Goal: Information Seeking & Learning: Learn about a topic

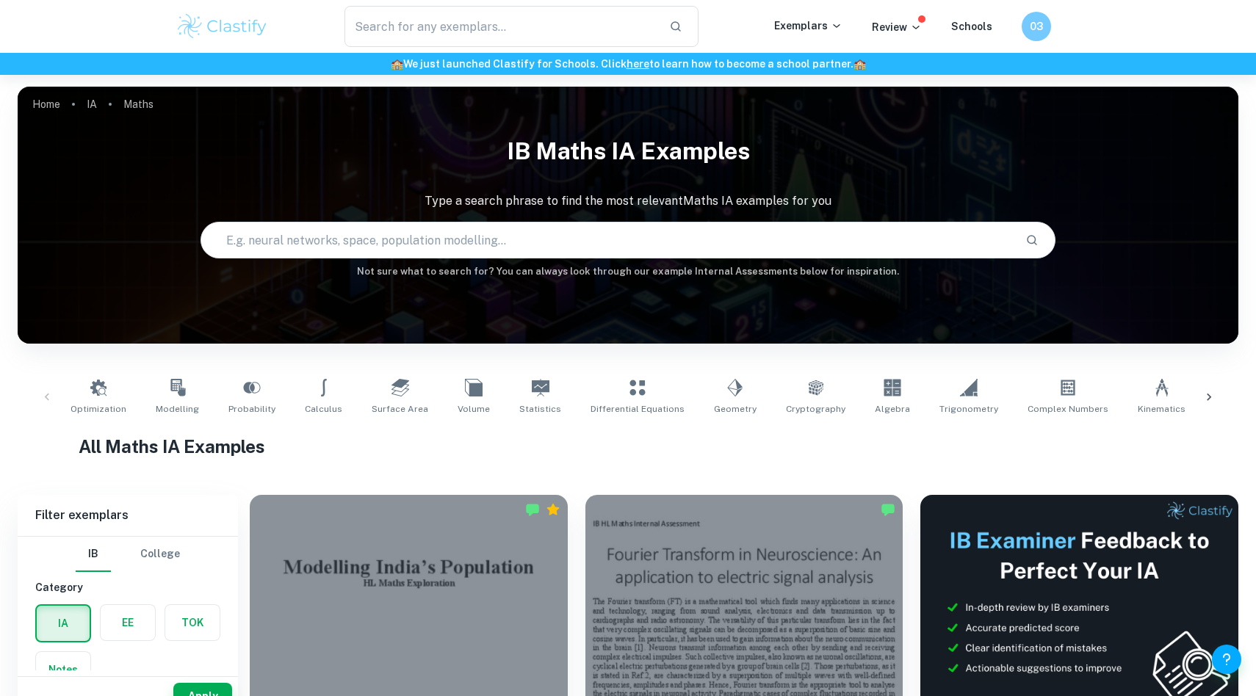
click at [336, 253] on input "text" at bounding box center [607, 240] width 812 height 41
type input "toothpaste"
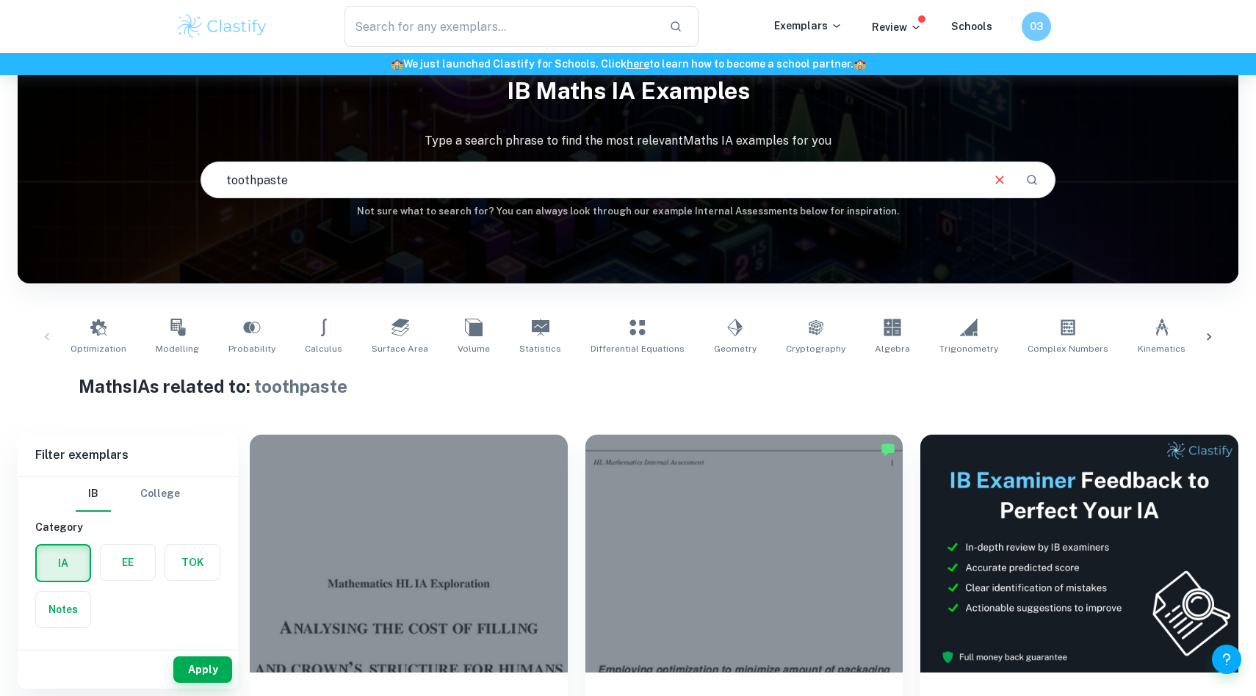
scroll to position [74, 0]
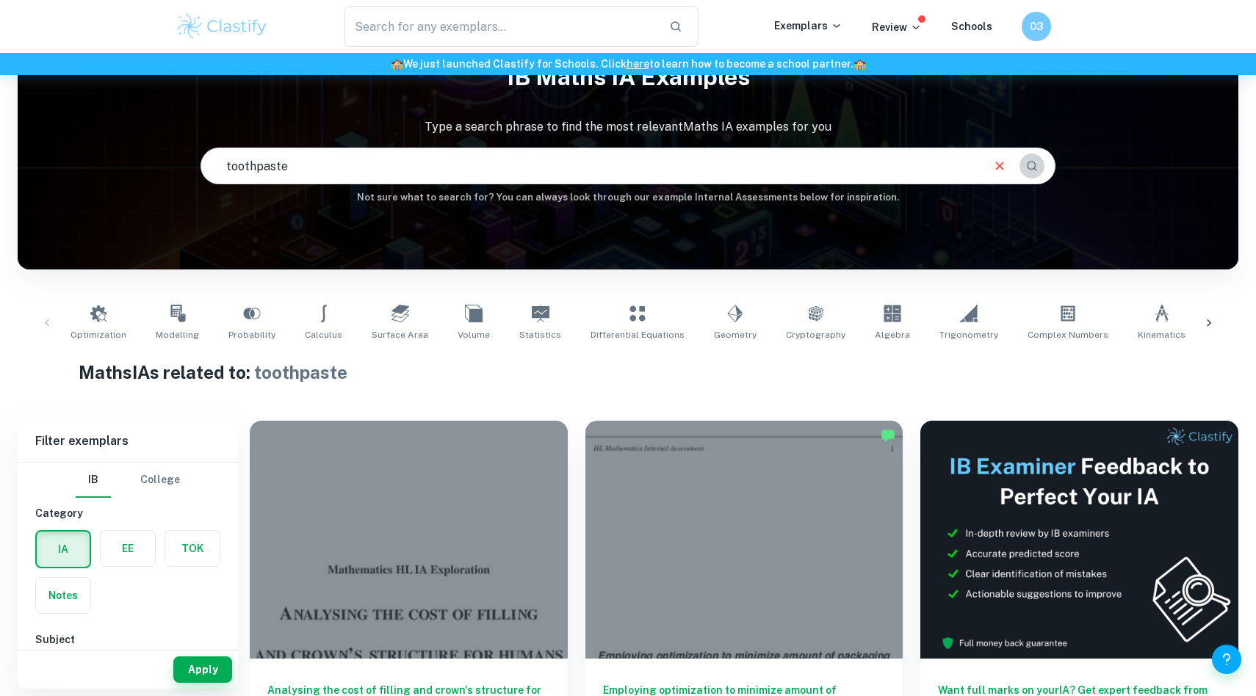
click at [1023, 159] on button "Search" at bounding box center [1032, 166] width 25 height 25
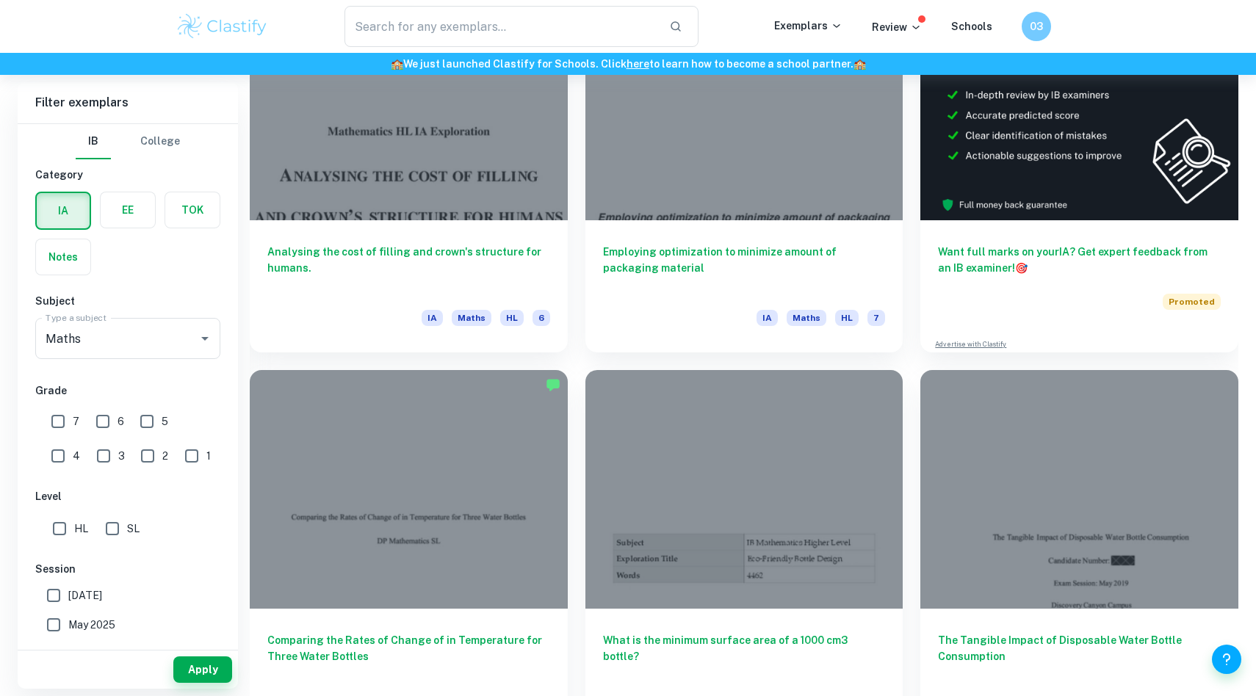
scroll to position [559, 0]
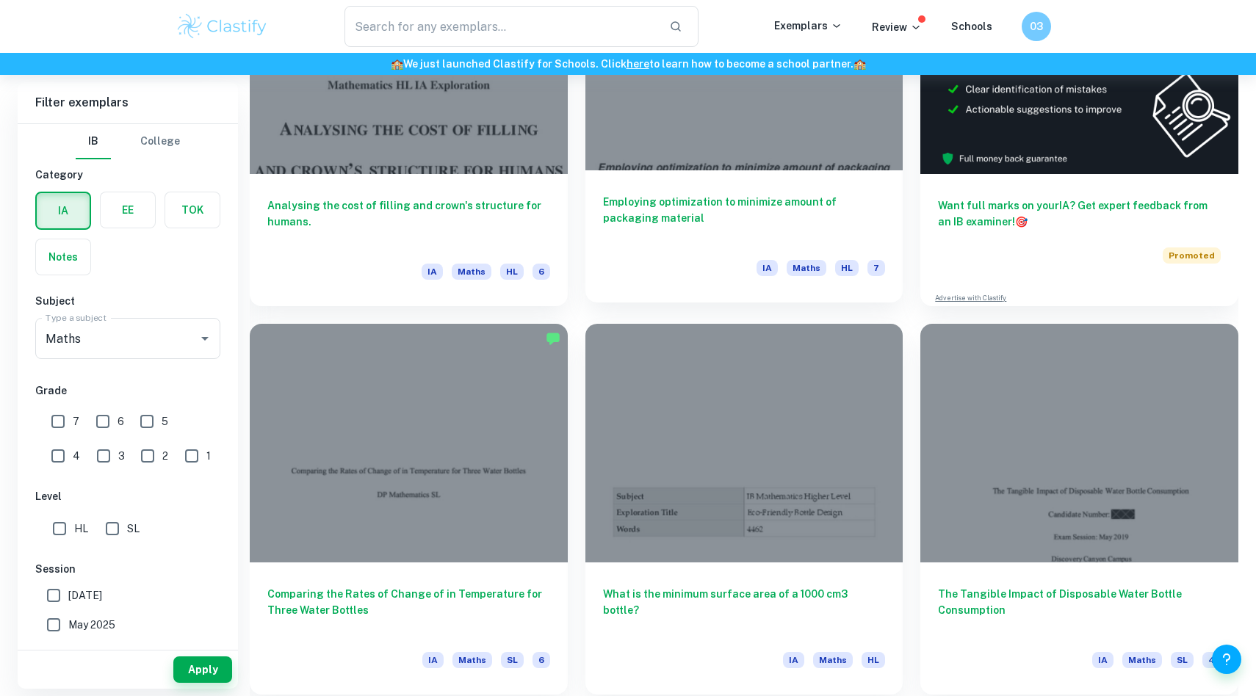
click at [787, 231] on h6 "Employing optimization to minimize amount of packaging material" at bounding box center [744, 218] width 283 height 48
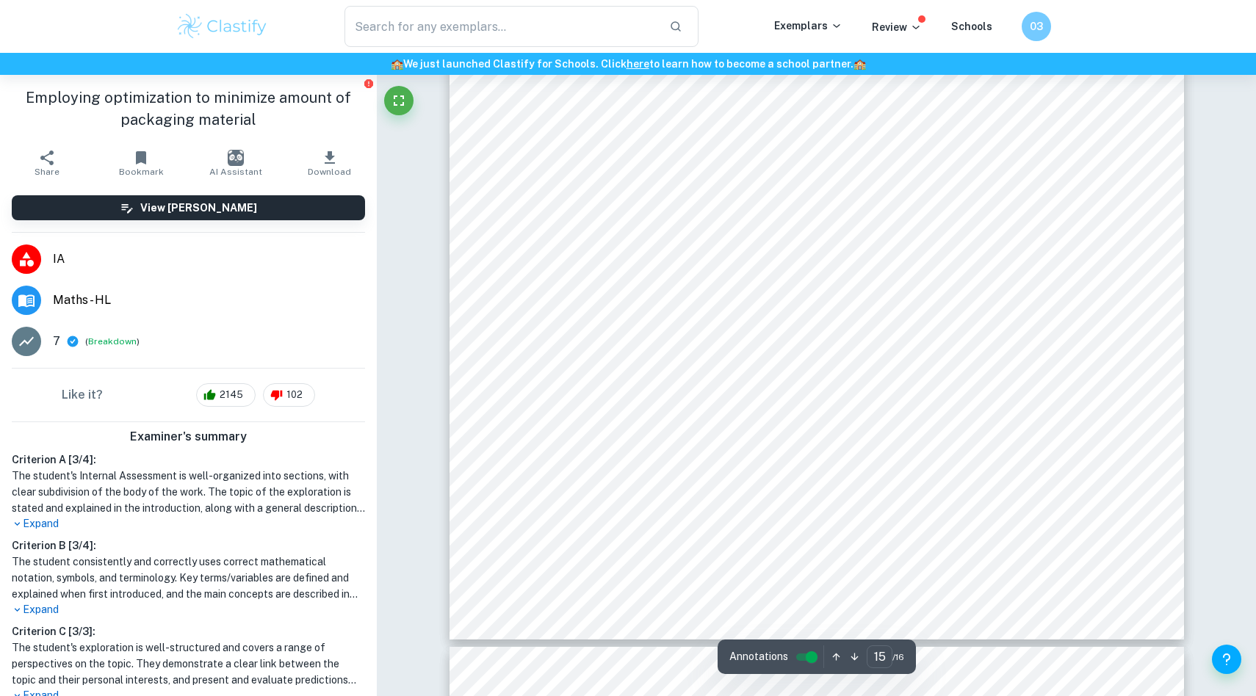
type input "16"
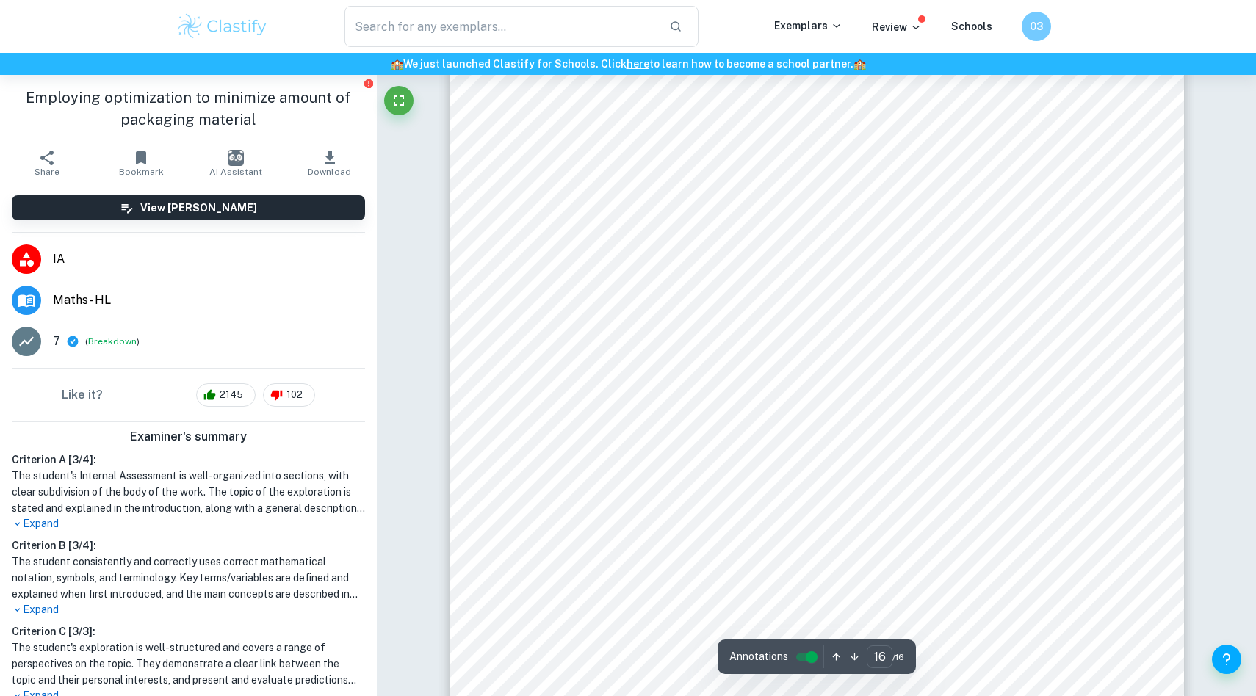
scroll to position [16266, 0]
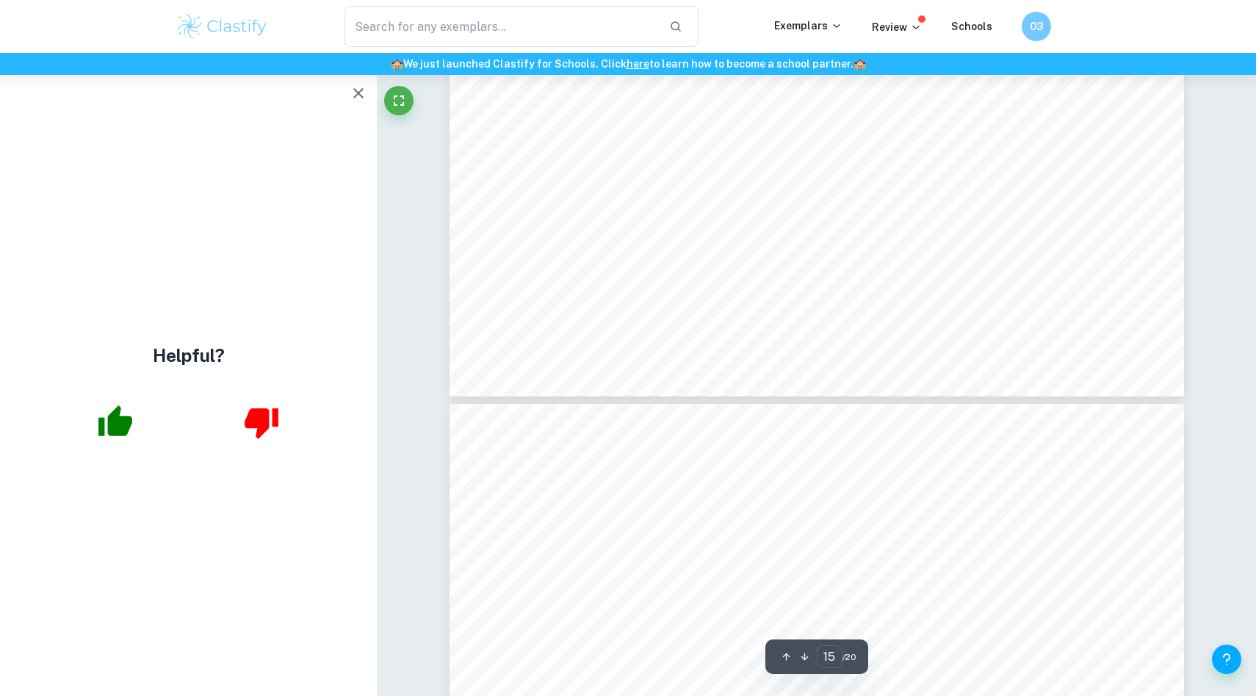
scroll to position [15505, 0]
click at [352, 91] on icon "button" at bounding box center [359, 93] width 18 height 18
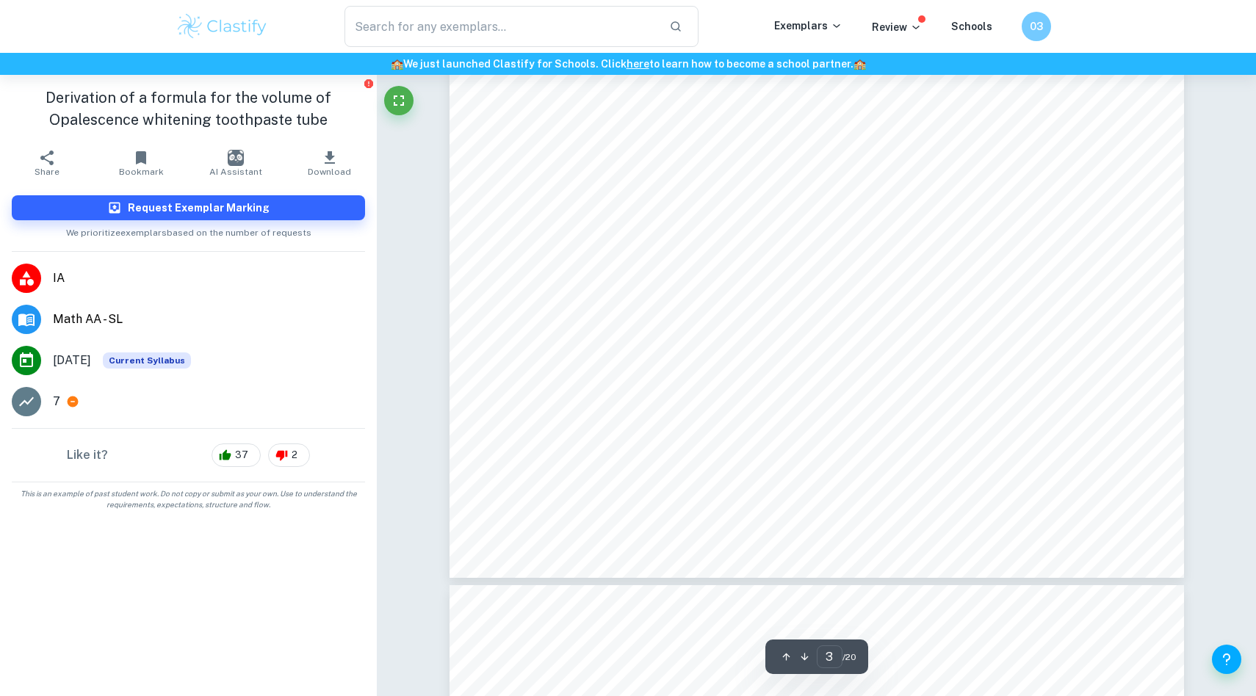
scroll to position [2835, 0]
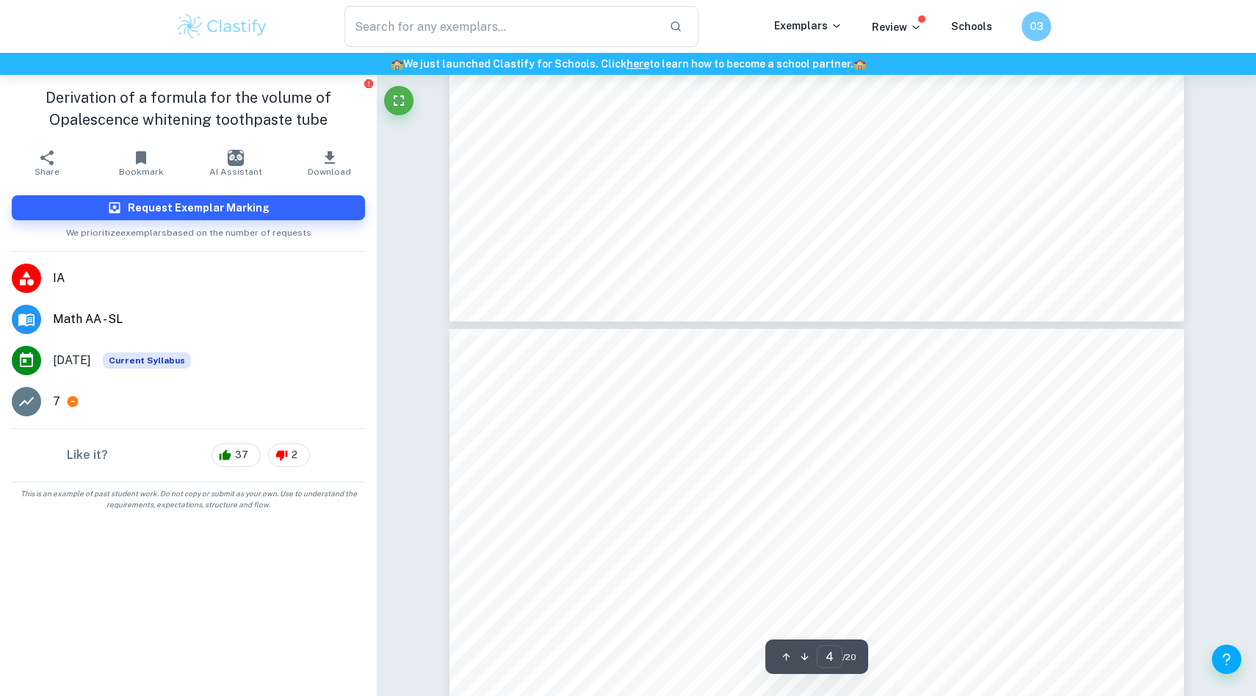
type input "5"
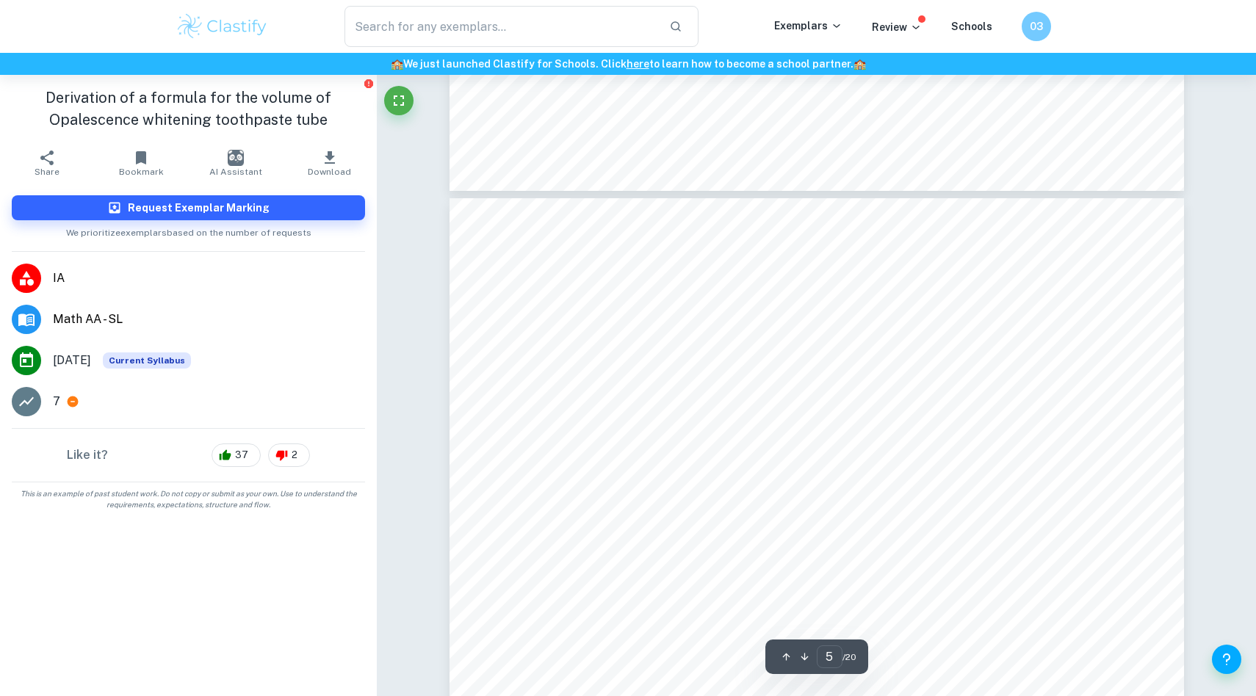
scroll to position [4200, 0]
